Goal: Use online tool/utility: Utilize a website feature to perform a specific function

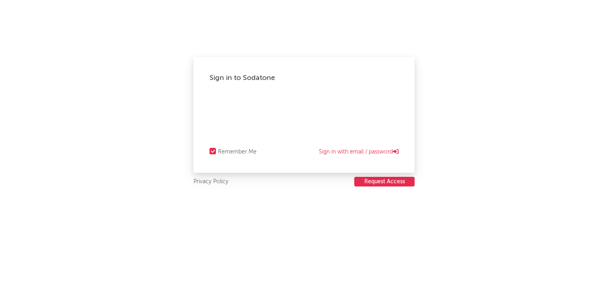
select select "recorded_music"
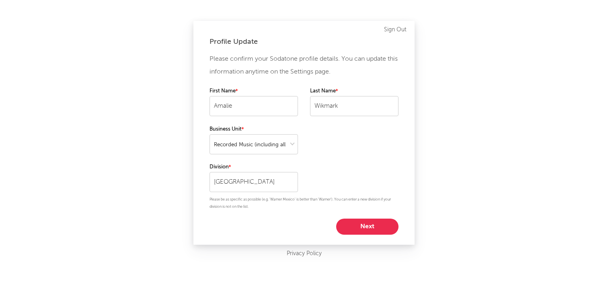
click at [370, 223] on button "Next" at bounding box center [367, 227] width 62 height 16
select select "marketing"
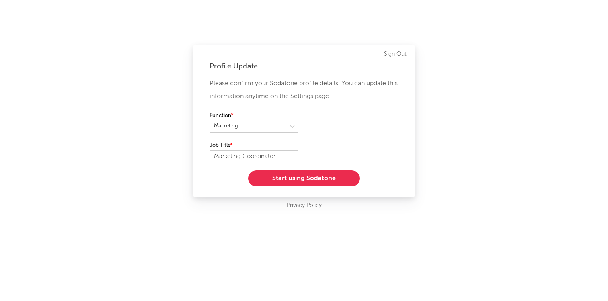
click at [276, 178] on button "Start using Sodatone" at bounding box center [304, 179] width 112 height 16
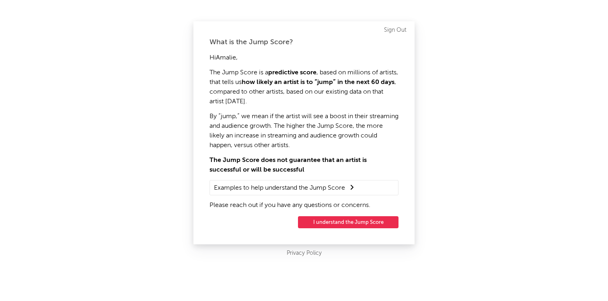
click at [352, 222] on button "I understand the Jump Score" at bounding box center [348, 222] width 101 height 12
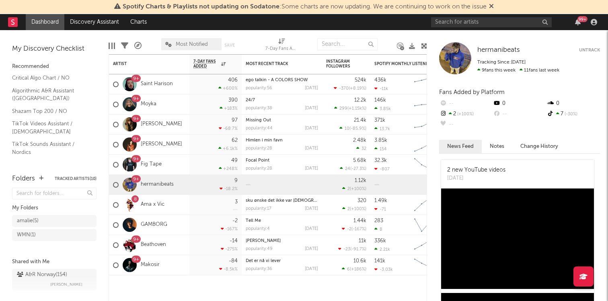
click at [14, 21] on rect at bounding box center [13, 22] width 10 height 10
click at [19, 25] on div at bounding box center [17, 22] width 18 height 16
click at [14, 24] on rect at bounding box center [13, 22] width 10 height 10
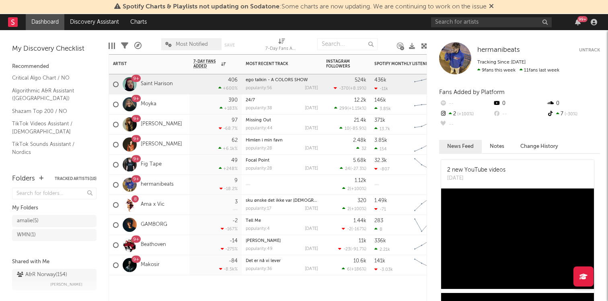
click at [158, 88] on div "9+ Saint Harison" at bounding box center [143, 84] width 60 height 23
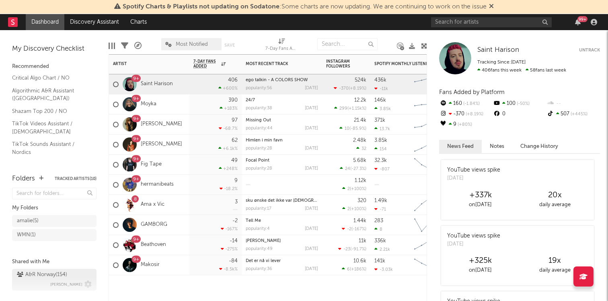
scroll to position [14, 0]
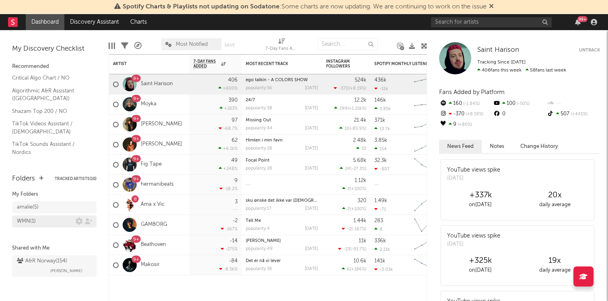
click at [30, 222] on div "WMN ( 1 )" at bounding box center [26, 222] width 19 height 10
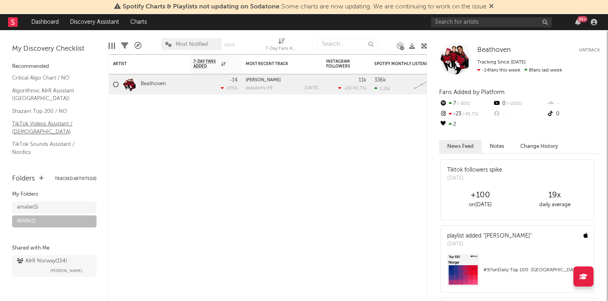
click at [26, 125] on link "TikTok Videos Assistant / [DEMOGRAPHIC_DATA]" at bounding box center [50, 127] width 76 height 16
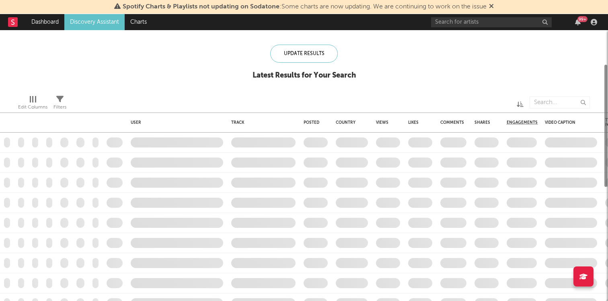
checkbox input "true"
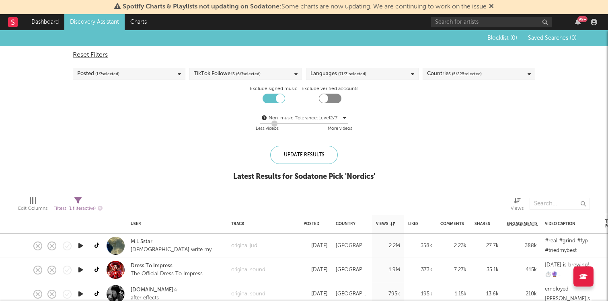
click at [10, 20] on rect at bounding box center [13, 22] width 10 height 10
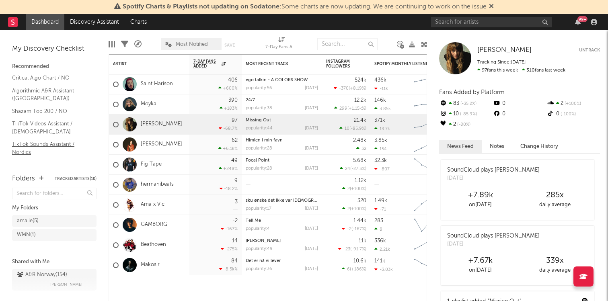
scroll to position [13, 0]
